Goal: Task Accomplishment & Management: Use online tool/utility

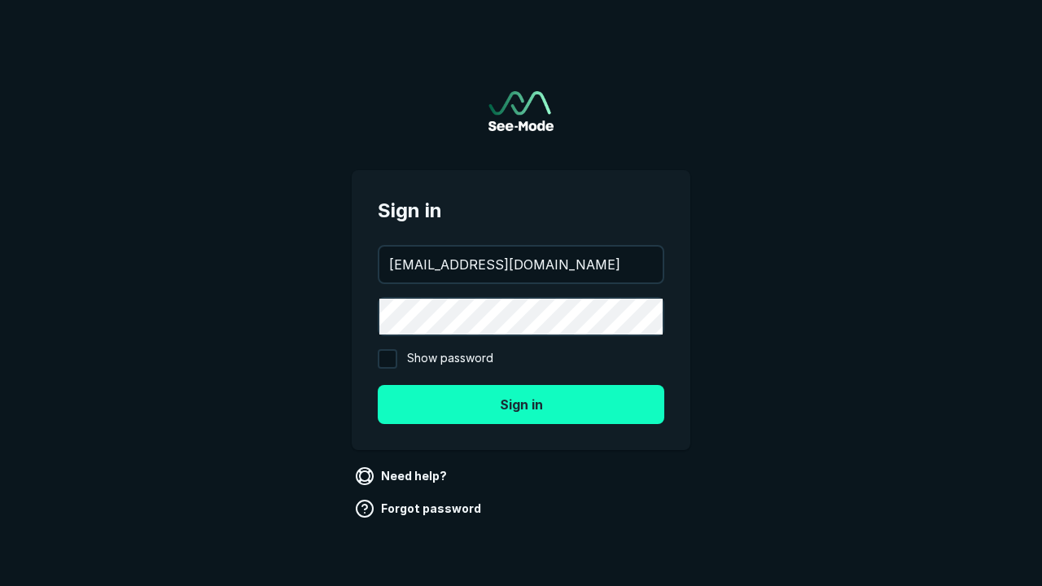
click at [521, 404] on button "Sign in" at bounding box center [521, 404] width 287 height 39
